Goal: Unclear: Browse casually

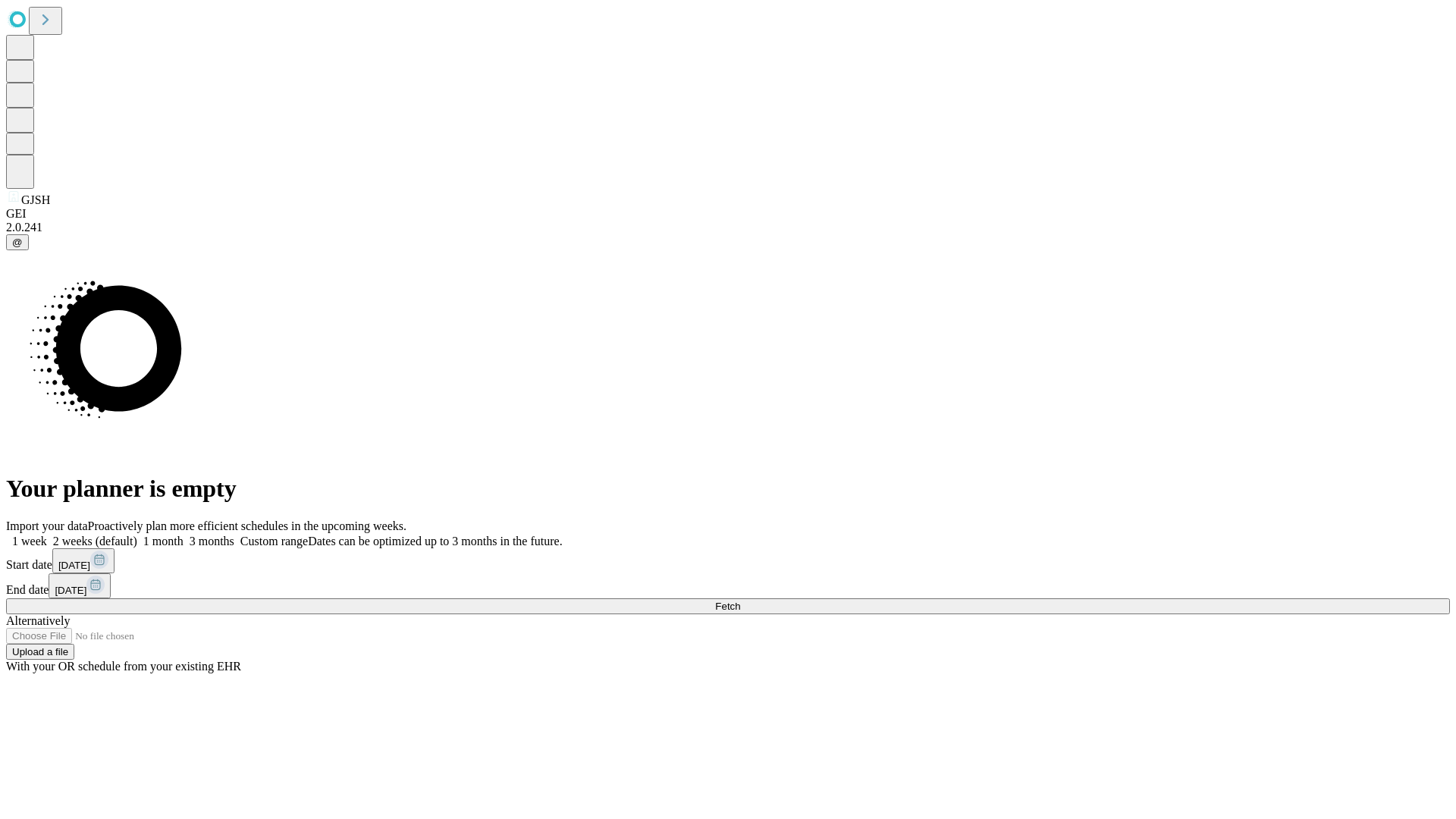
click at [741, 600] on span "Fetch" at bounding box center [728, 606] width 25 height 11
